Goal: Check status

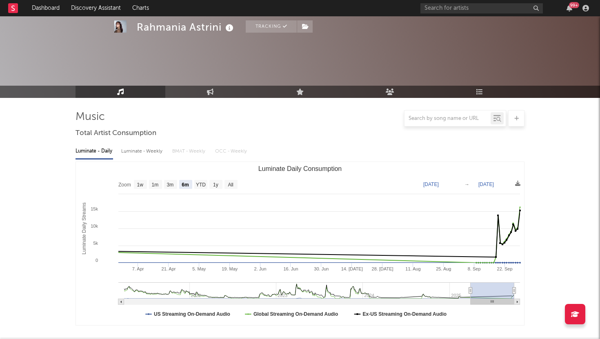
select select "6m"
select select "1w"
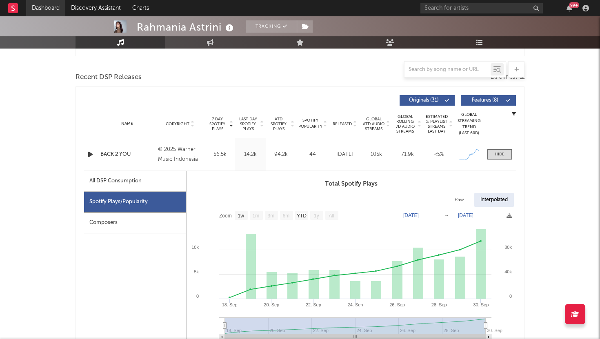
scroll to position [269, 0]
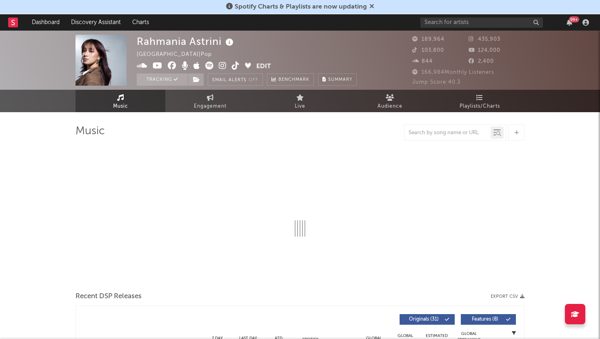
select select "6m"
